Goal: Find specific page/section

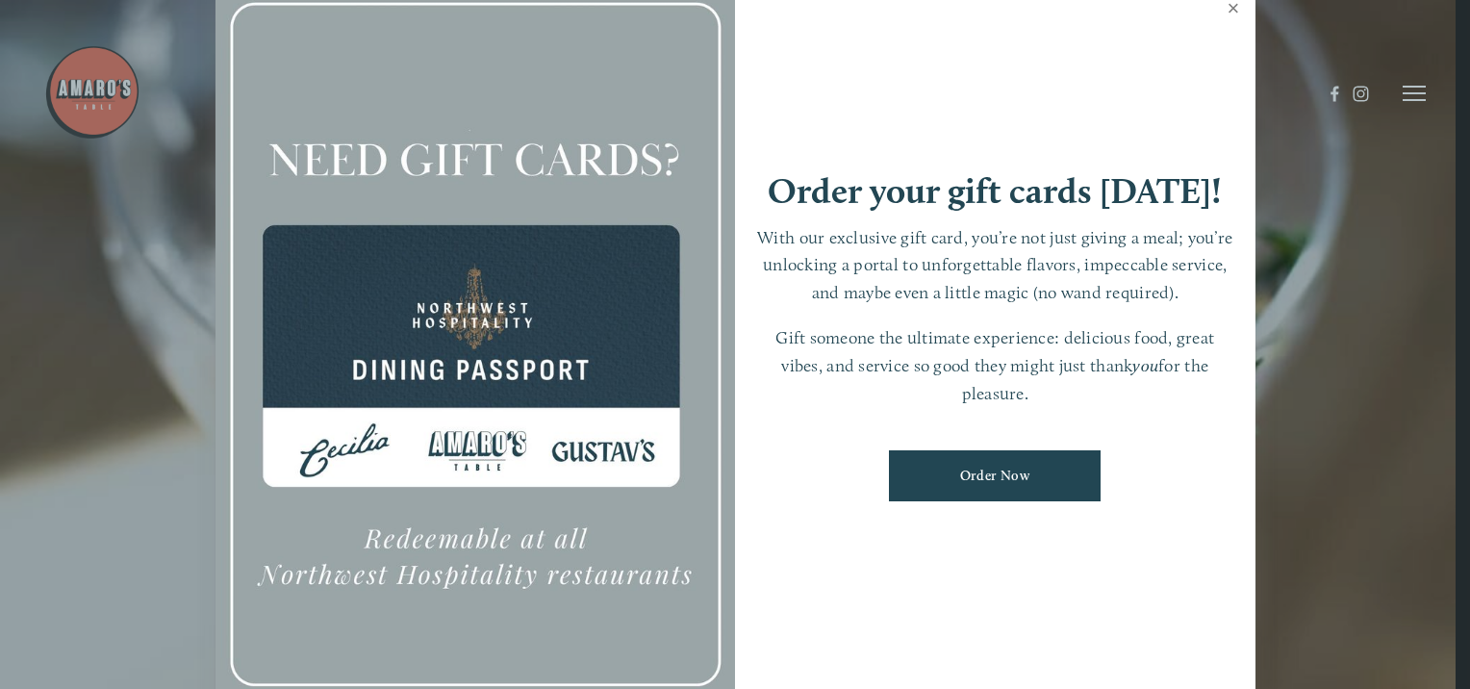
click at [1232, 7] on link "Close" at bounding box center [1234, 11] width 38 height 54
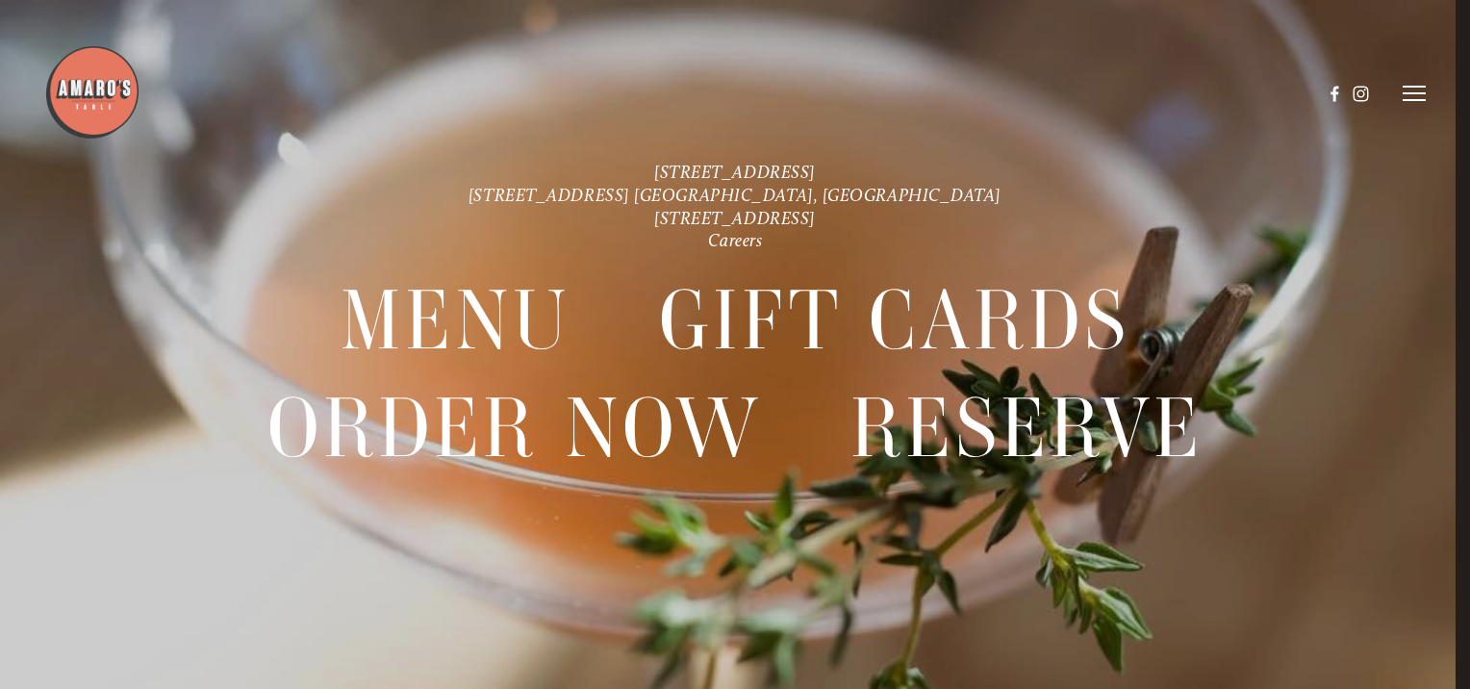
click at [1412, 91] on icon at bounding box center [1414, 93] width 23 height 17
click at [1057, 90] on span "Menu" at bounding box center [1068, 93] width 36 height 16
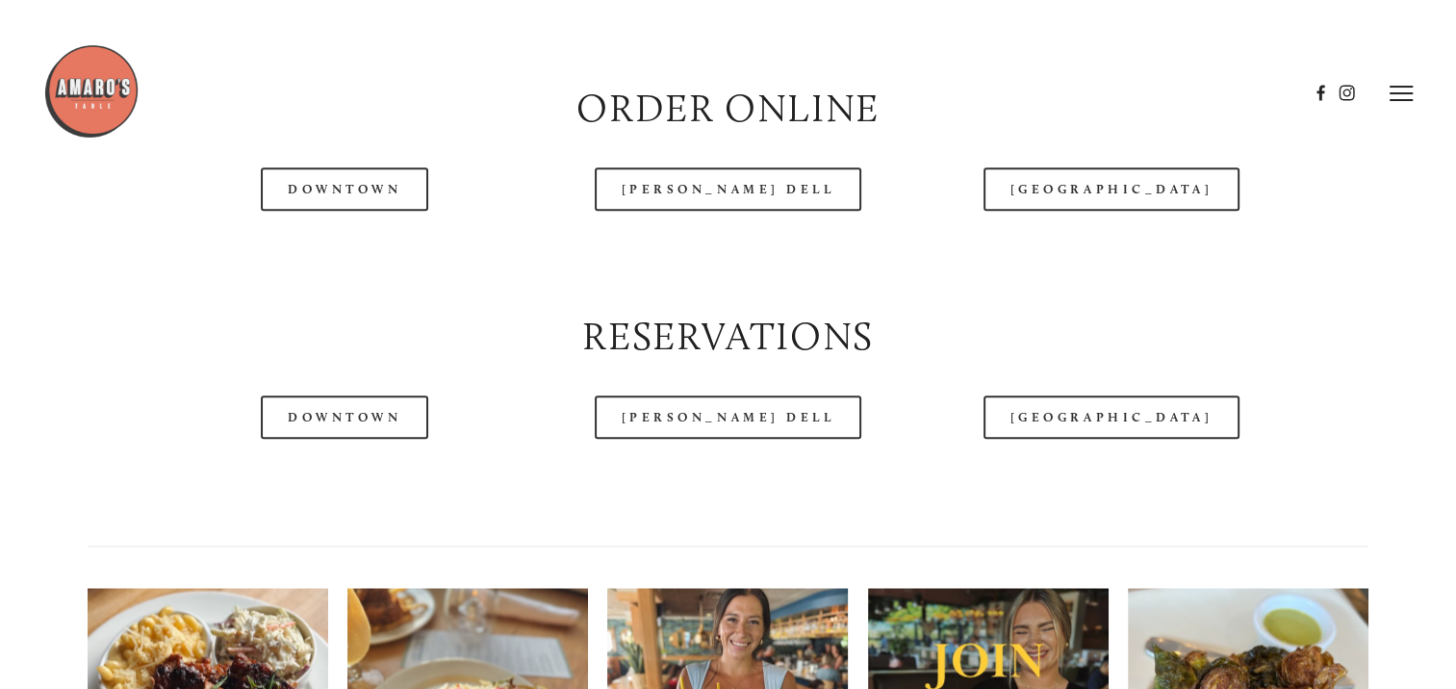
scroll to position [1924, 0]
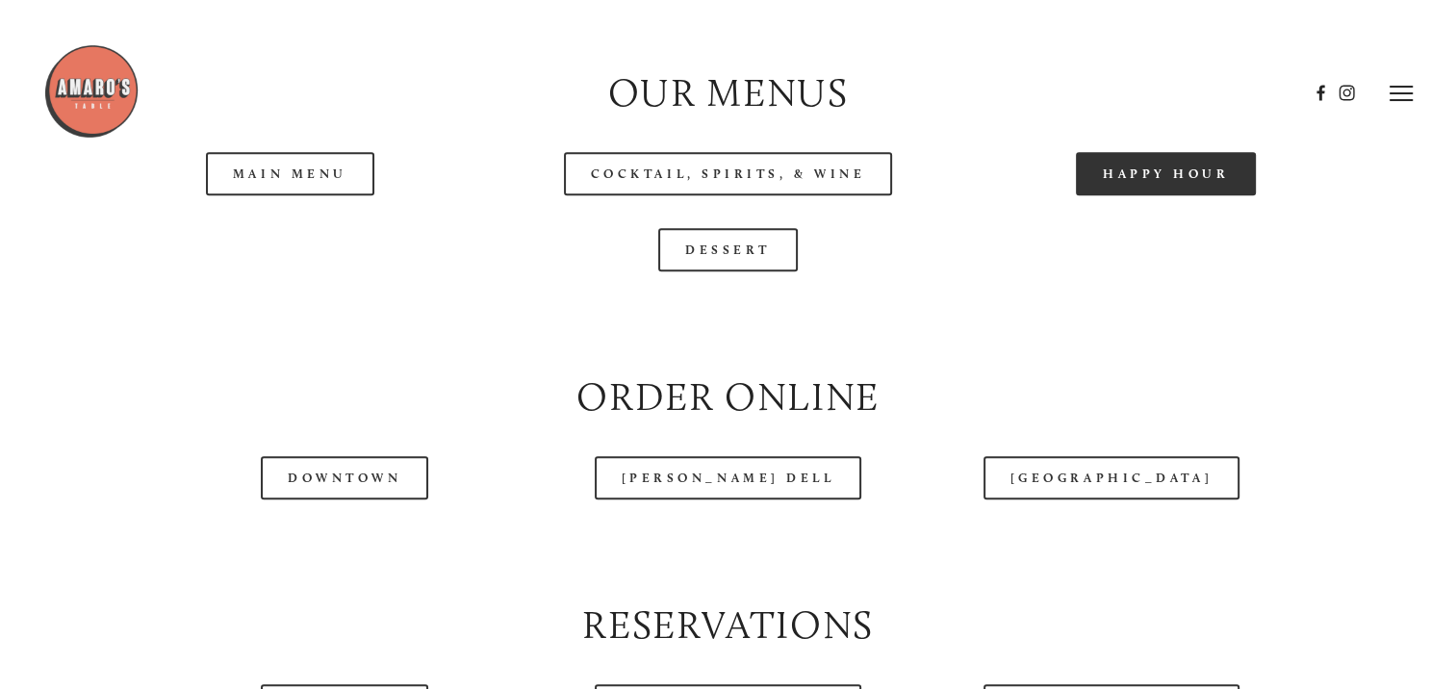
click at [1179, 195] on link "Happy Hour" at bounding box center [1166, 173] width 181 height 43
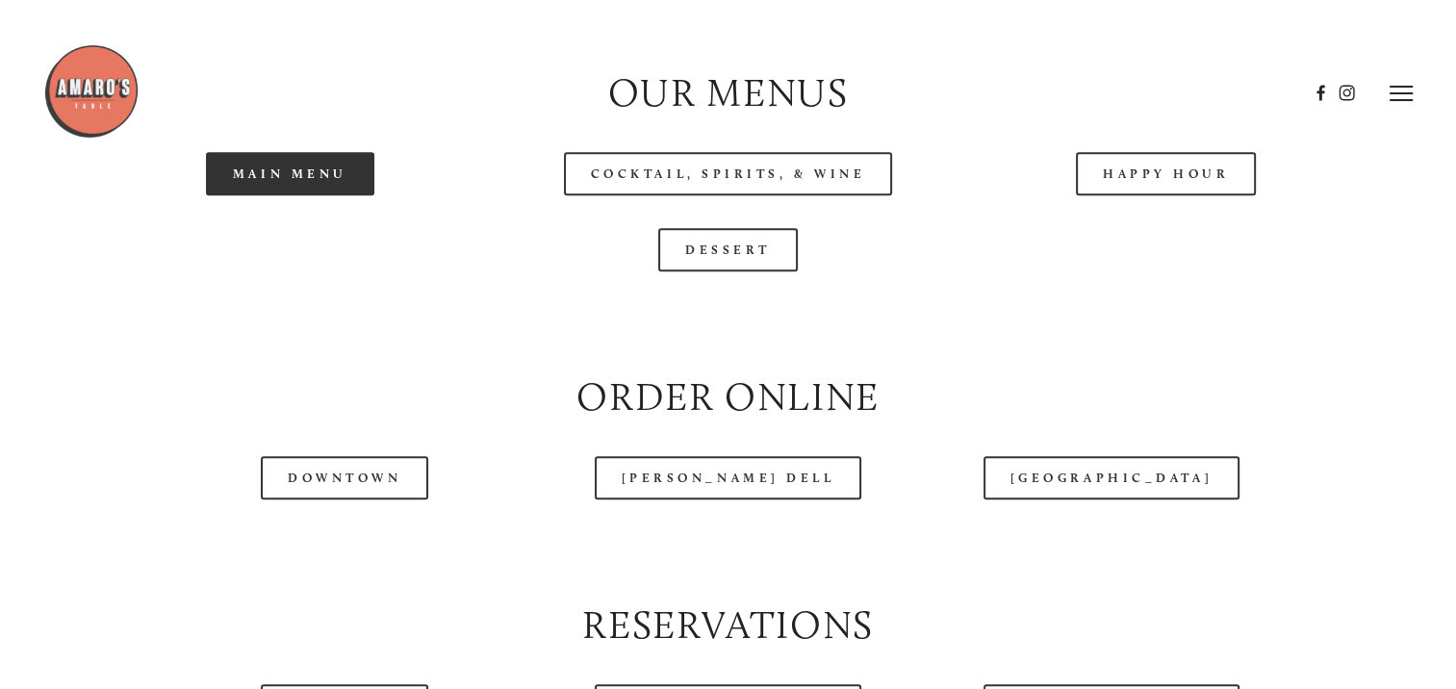
click at [258, 195] on link "Main Menu" at bounding box center [290, 173] width 168 height 43
